Goal: Find specific page/section: Find specific page/section

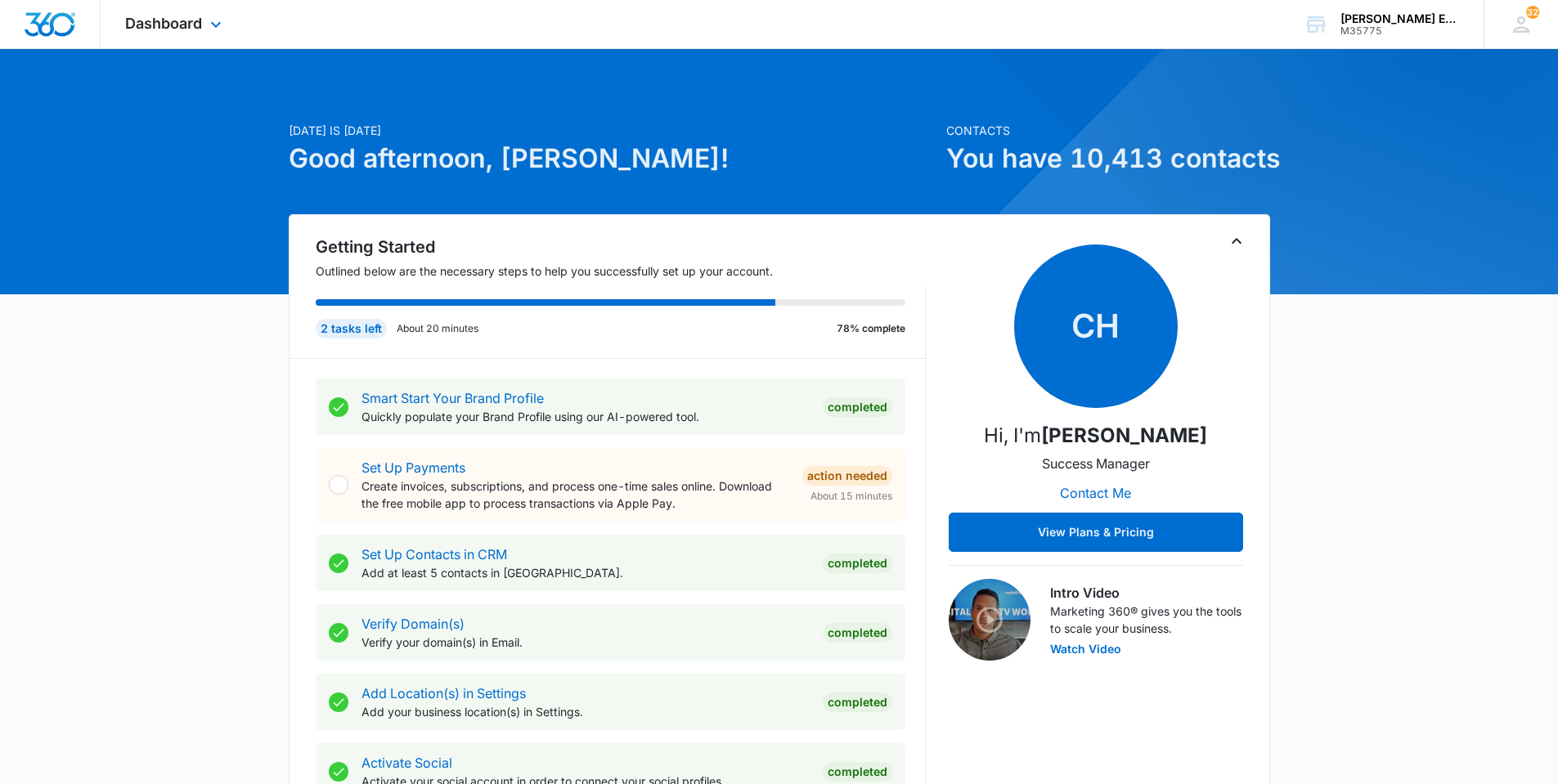
click at [228, 26] on div "Dashboard Apps Reputation Websites Forms CRM Email Social Shop Payments POS Con…" at bounding box center [175, 24] width 150 height 48
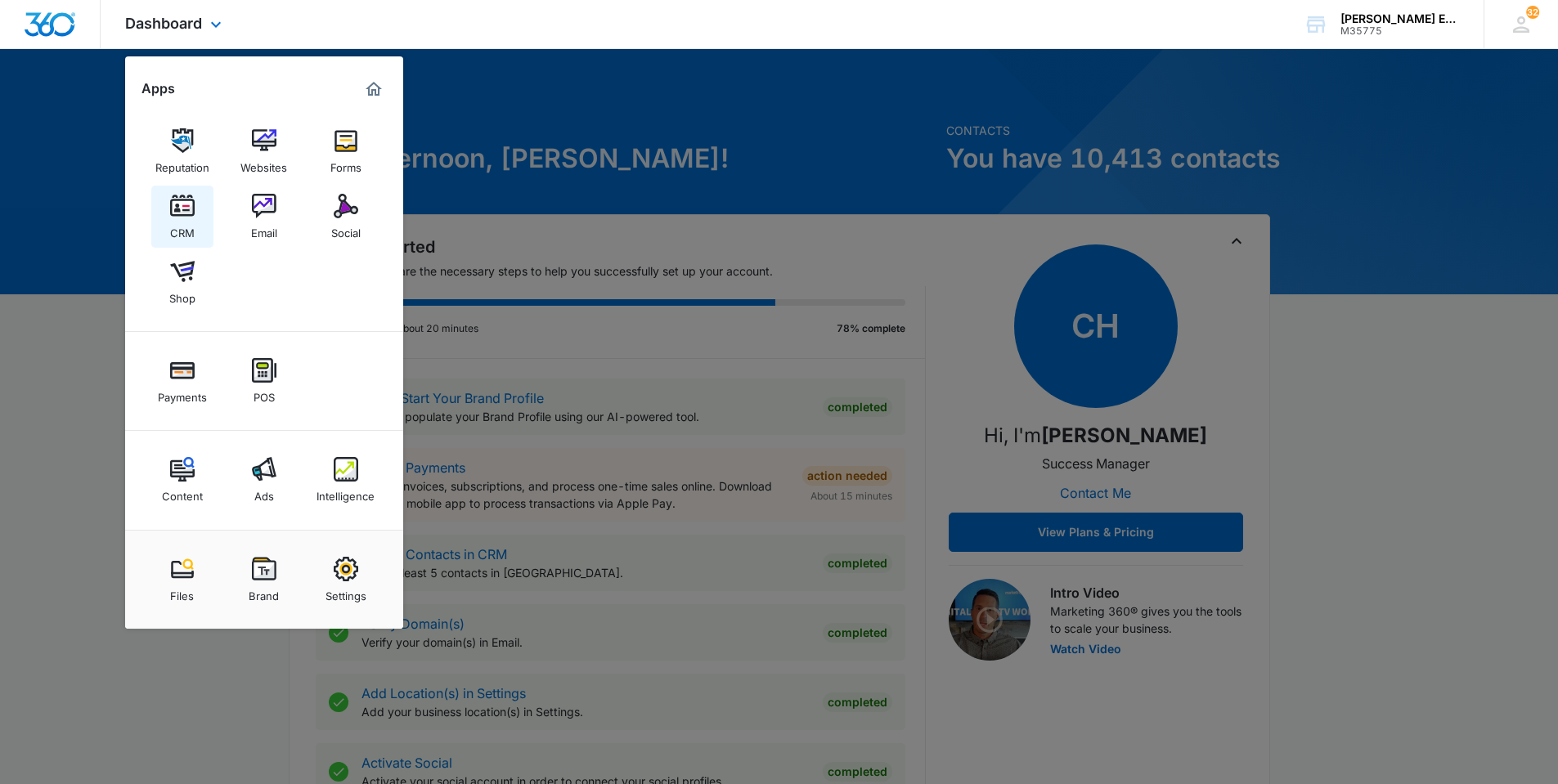
click at [178, 206] on img at bounding box center [183, 206] width 25 height 25
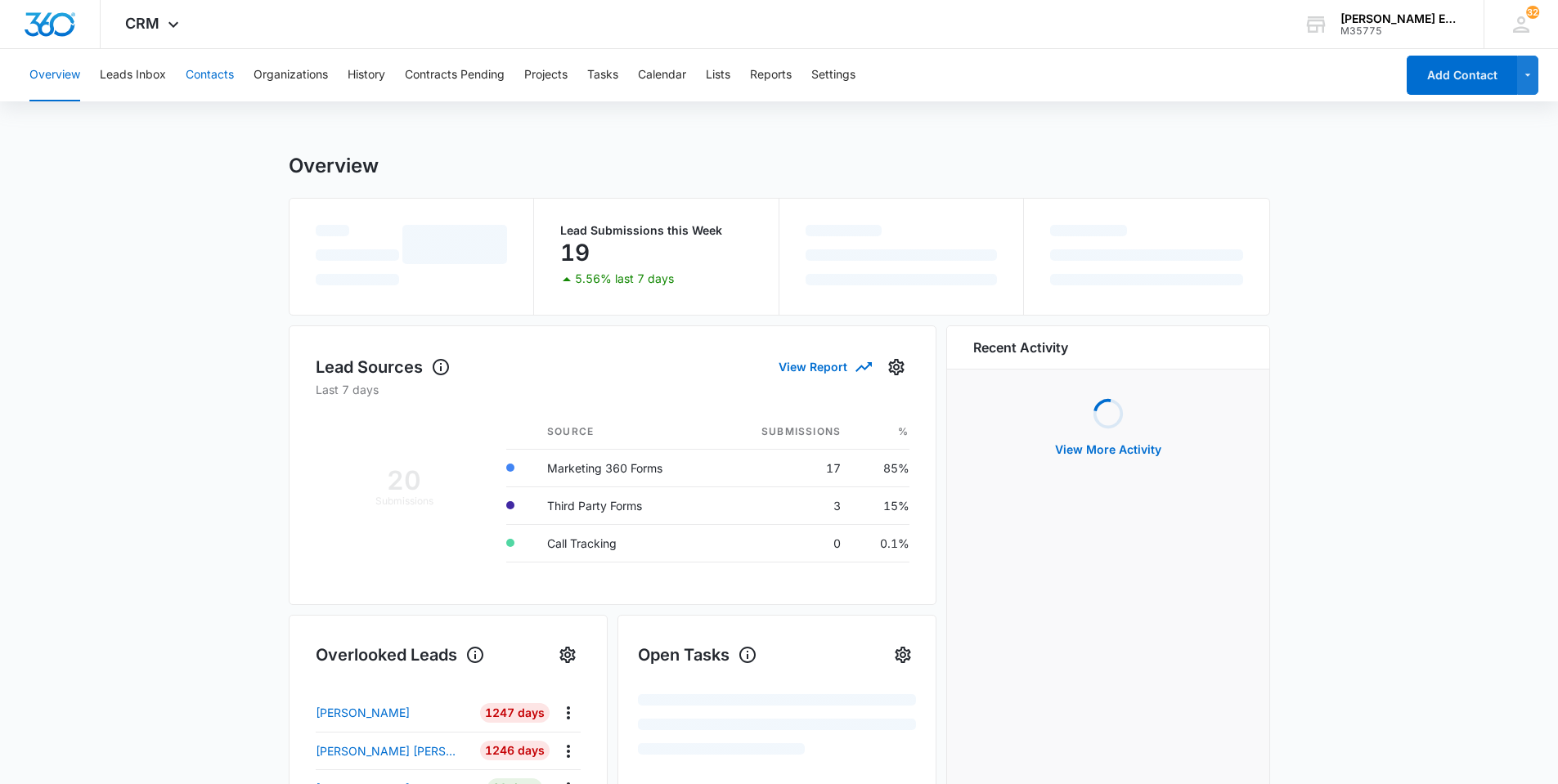
click at [205, 73] on button "Contacts" at bounding box center [209, 75] width 48 height 52
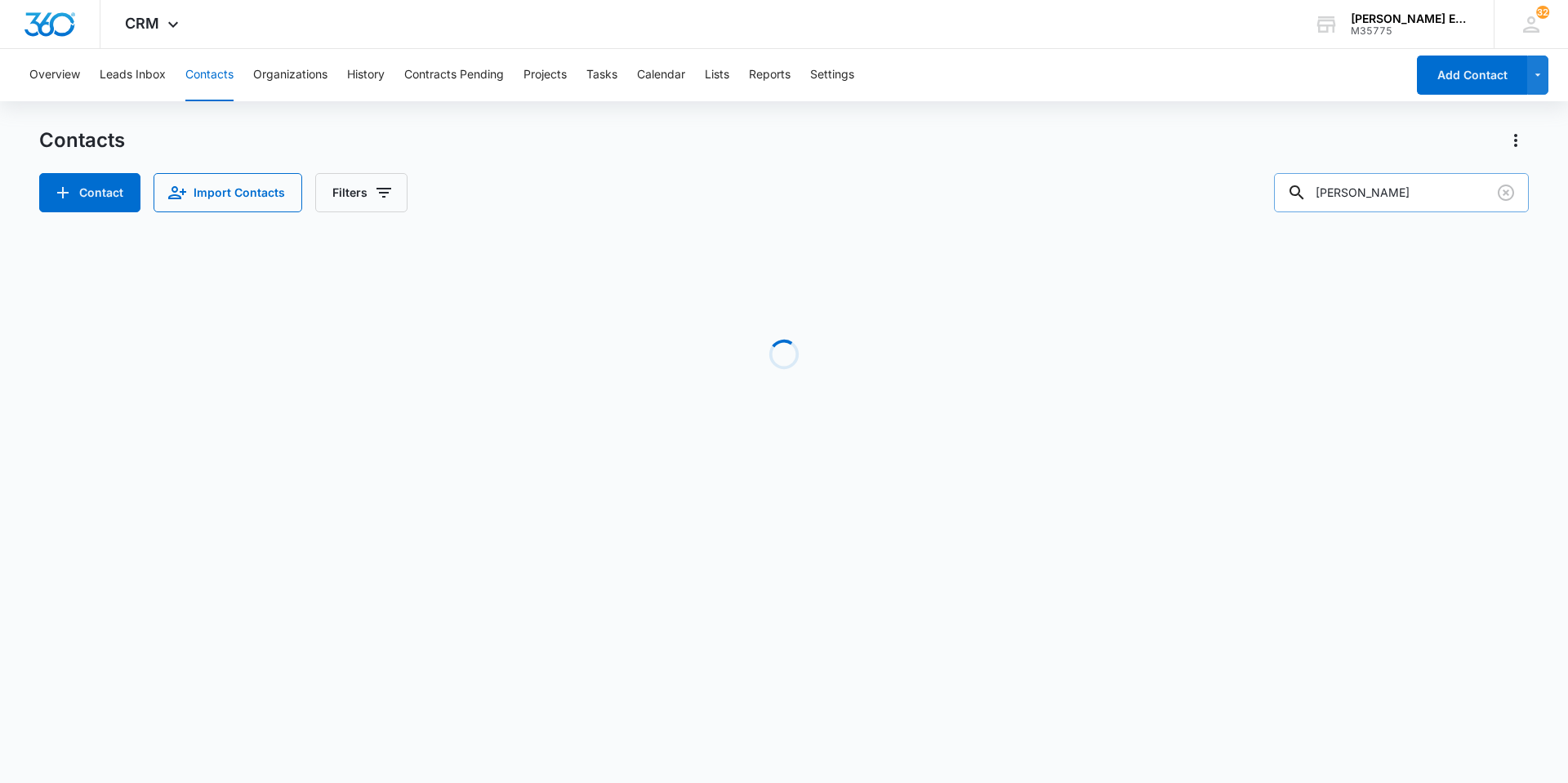
click at [1348, 202] on input "[PERSON_NAME]" at bounding box center [1401, 192] width 255 height 39
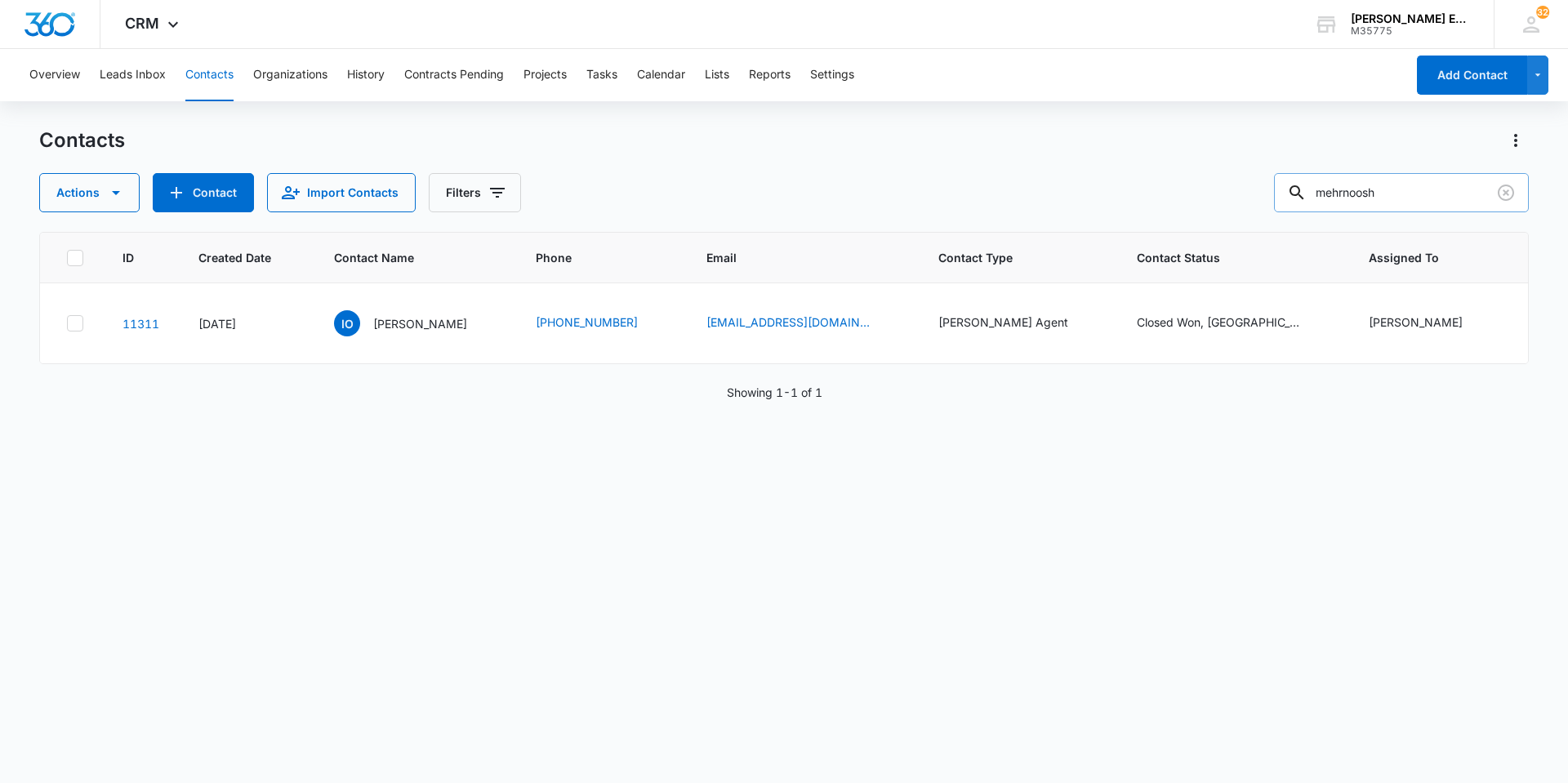
type input "mehrnoosh"
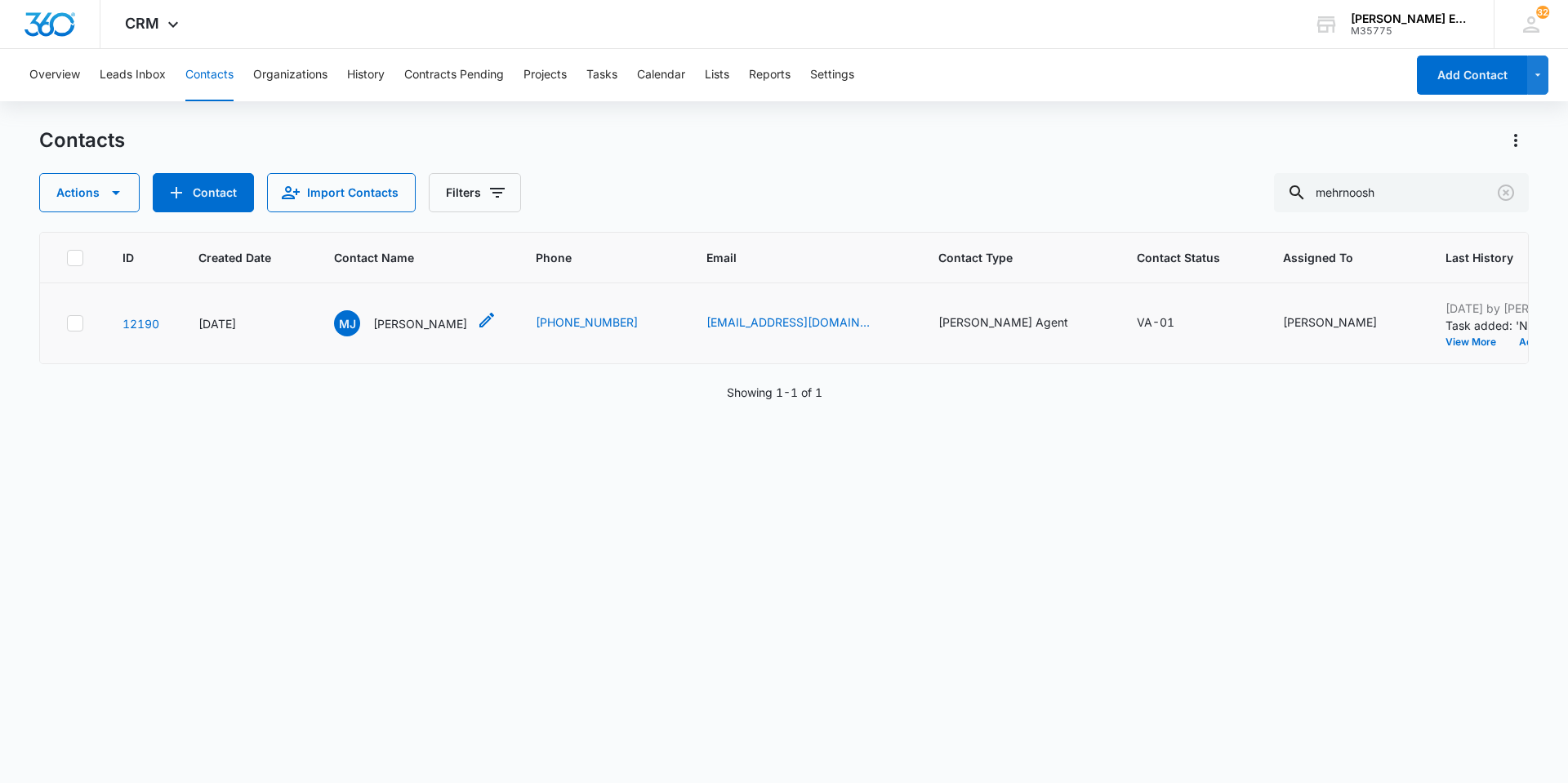
click at [409, 323] on p "[PERSON_NAME]" at bounding box center [420, 323] width 94 height 17
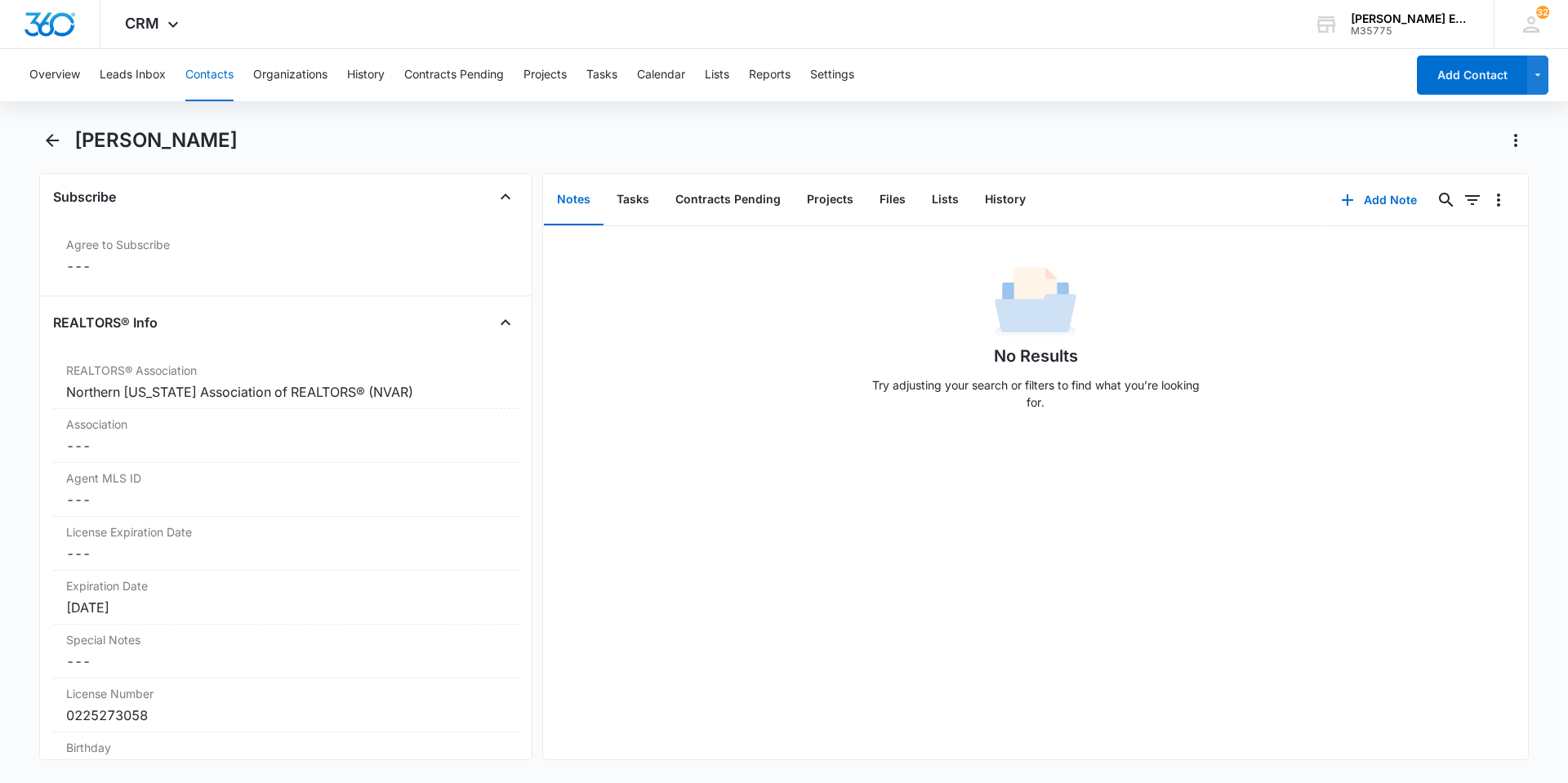
scroll to position [1225, 0]
